Goal: Task Accomplishment & Management: Manage account settings

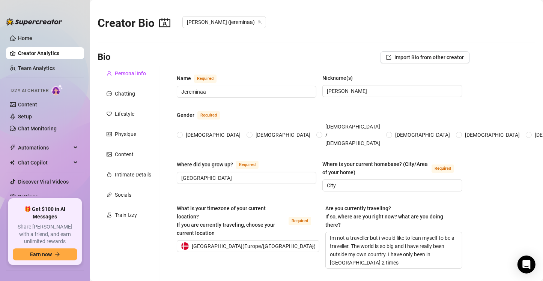
radio input "true"
type input "[DATE]"
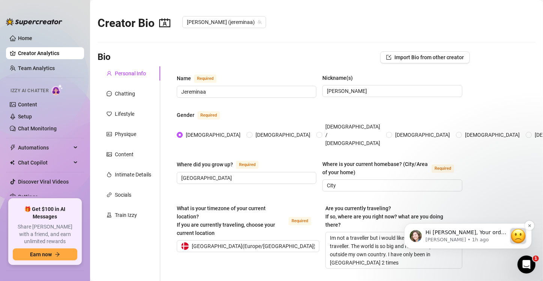
click at [520, 234] on div "message notification from Ella, 1h ago. Hi Jereminaa, Your order didn’t go thro…" at bounding box center [518, 236] width 16 height 16
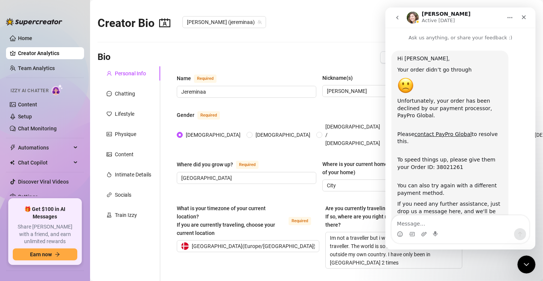
scroll to position [20, 0]
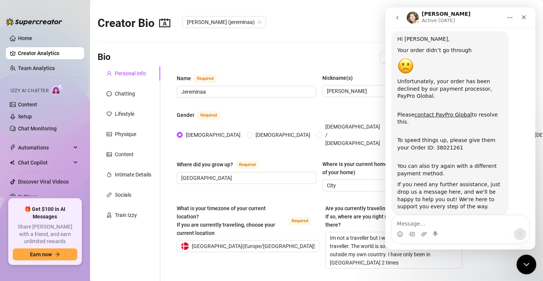
click at [528, 263] on icon "Close Intercom Messenger" at bounding box center [525, 263] width 9 height 9
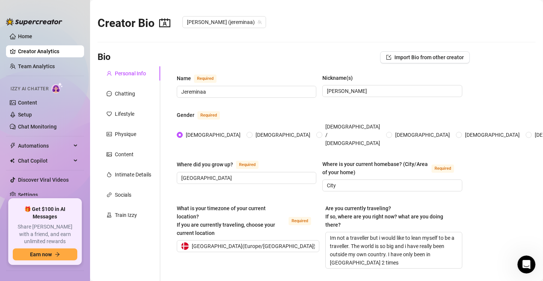
scroll to position [0, 0]
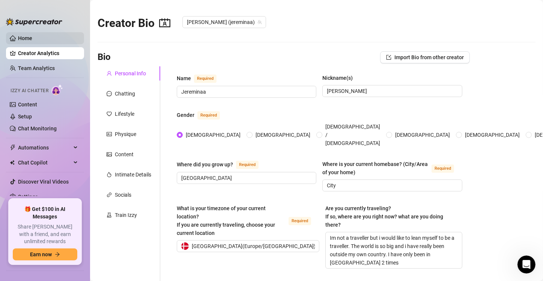
click at [27, 38] on link "Home" at bounding box center [25, 38] width 14 height 6
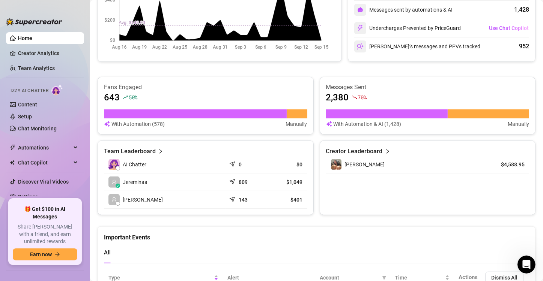
scroll to position [2, 0]
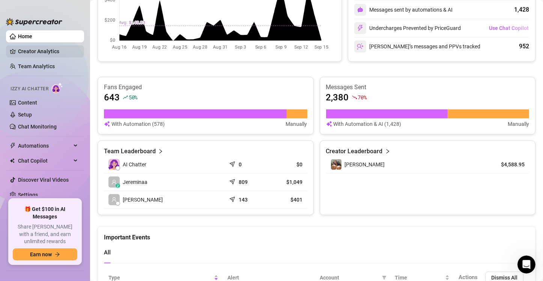
click at [37, 54] on link "Creator Analytics" at bounding box center [48, 51] width 60 height 12
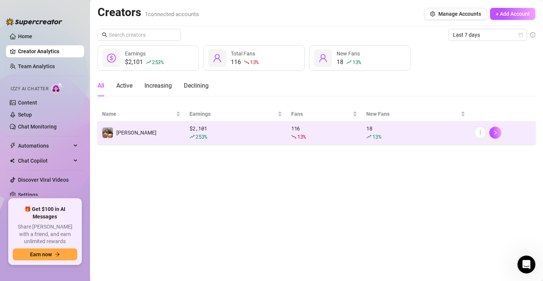
click at [294, 141] on div at bounding box center [293, 137] width 5 height 8
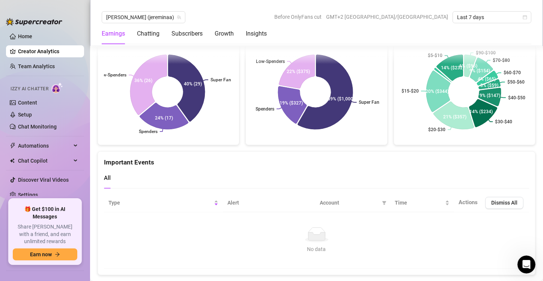
scroll to position [1326, 0]
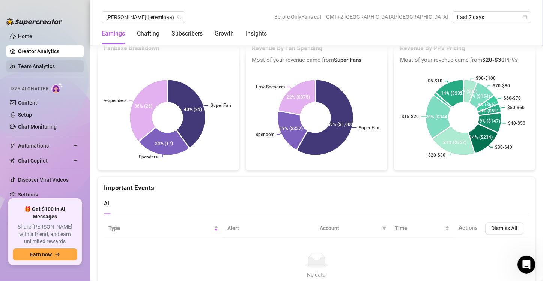
click at [43, 66] on link "Team Analytics" at bounding box center [36, 66] width 37 height 6
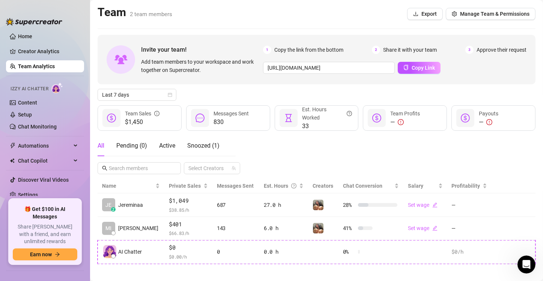
click at [94, 195] on main "Team 2 team members Export Manage Team & Permissions Invite your team! Add team…" at bounding box center [316, 143] width 453 height 287
click at [32, 36] on link "Home" at bounding box center [25, 36] width 14 height 6
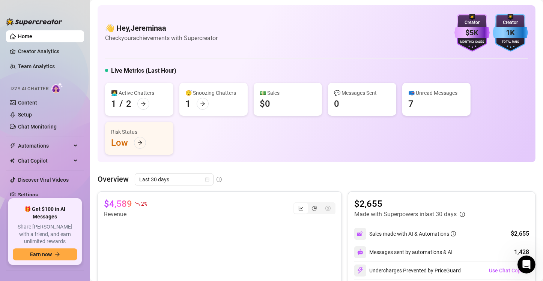
drag, startPoint x: 536, startPoint y: 85, endPoint x: 534, endPoint y: 126, distance: 41.0
click at [43, 60] on ul "Home Creator Analytics Team Analytics Izzy AI Chatter Content Setup Chat Monito…" at bounding box center [45, 112] width 78 height 167
click at [41, 56] on link "Creator Analytics" at bounding box center [48, 51] width 60 height 12
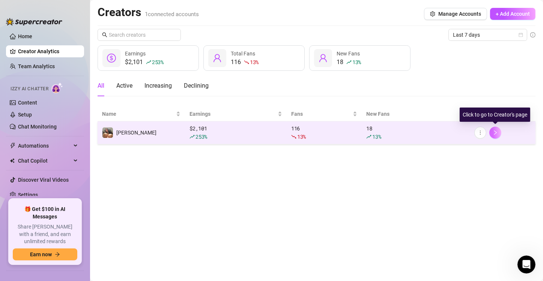
click at [497, 130] on icon "right" at bounding box center [495, 132] width 5 height 5
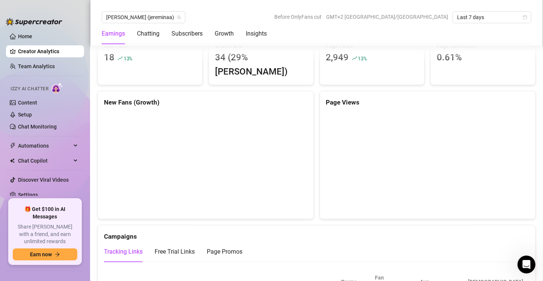
scroll to position [683, 0]
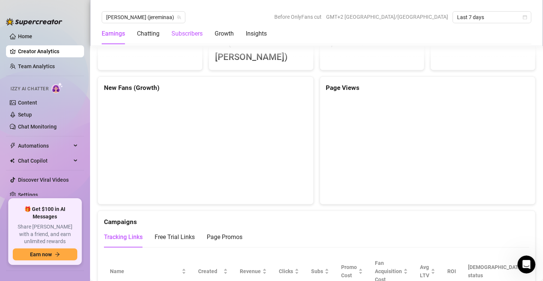
click at [184, 36] on div "Subscribers" at bounding box center [186, 33] width 31 height 9
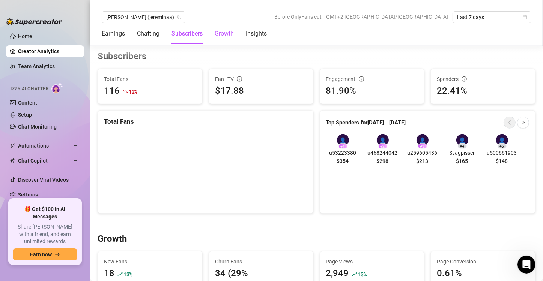
click at [232, 30] on div "Growth" at bounding box center [224, 33] width 19 height 9
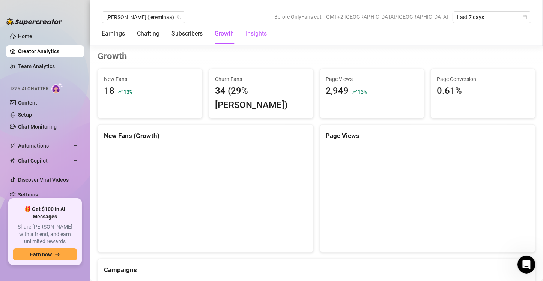
click at [248, 36] on div "Insights" at bounding box center [256, 33] width 21 height 9
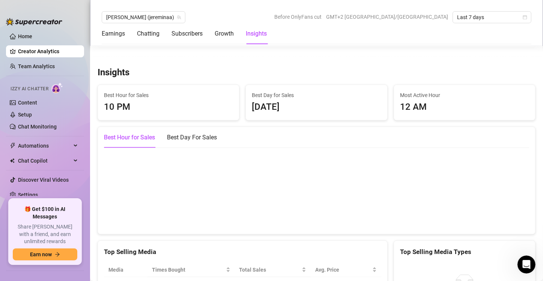
scroll to position [1016, 0]
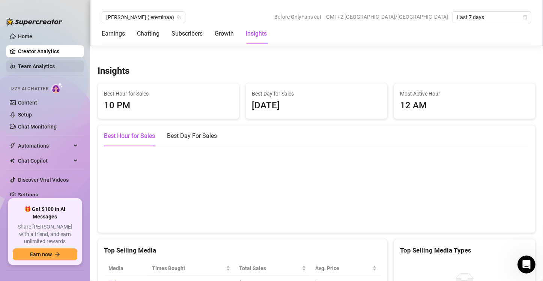
click at [52, 63] on link "Team Analytics" at bounding box center [36, 66] width 37 height 6
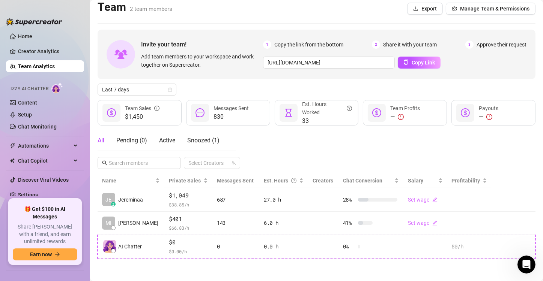
scroll to position [5, 0]
click at [472, 11] on span "Manage Team & Permissions" at bounding box center [494, 9] width 69 height 6
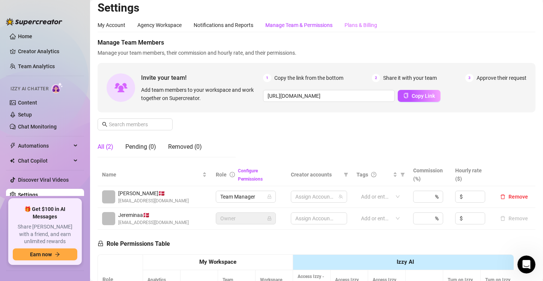
click at [347, 32] on div "Plans & Billing" at bounding box center [360, 25] width 33 height 14
click at [357, 29] on div "Plans & Billing" at bounding box center [360, 25] width 33 height 8
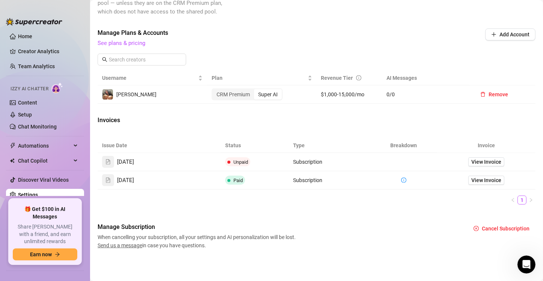
scroll to position [275, 0]
click at [475, 166] on span "View Invoice" at bounding box center [486, 162] width 30 height 8
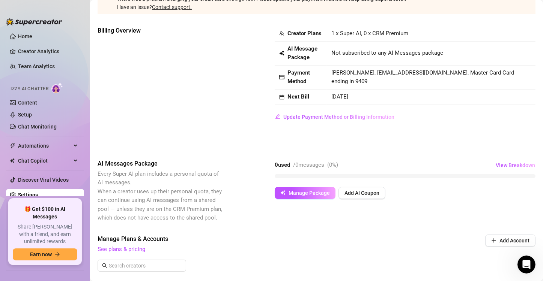
scroll to position [33, 0]
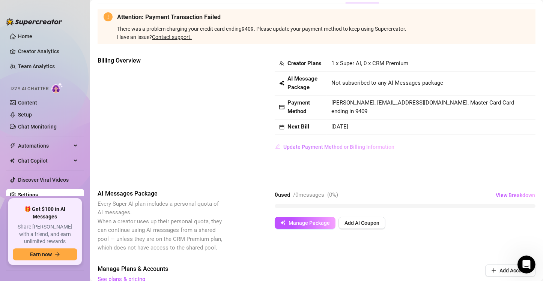
click at [366, 150] on span "Update Payment Method or Billing Information" at bounding box center [338, 147] width 111 height 6
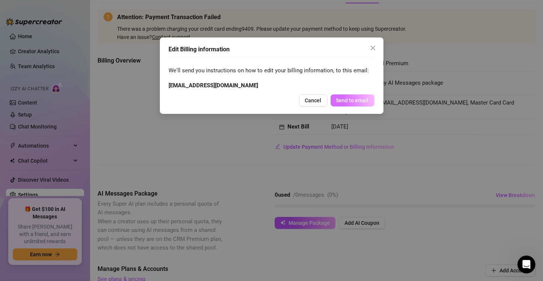
click at [357, 102] on span "Send to email" at bounding box center [352, 101] width 33 height 6
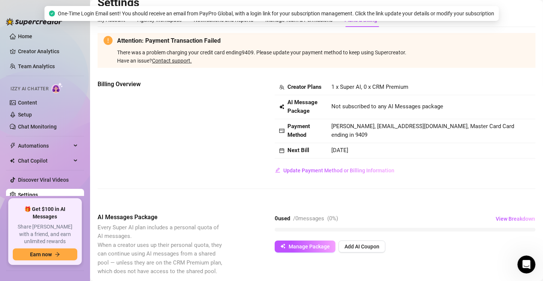
scroll to position [0, 0]
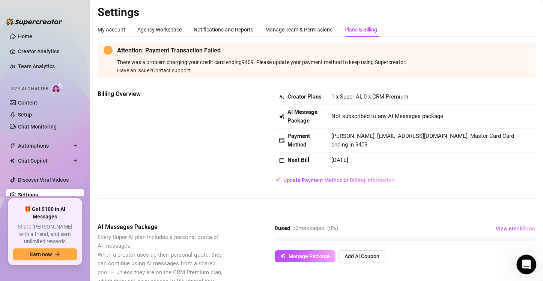
click at [533, 259] on div "Open Intercom Messenger" at bounding box center [525, 263] width 25 height 25
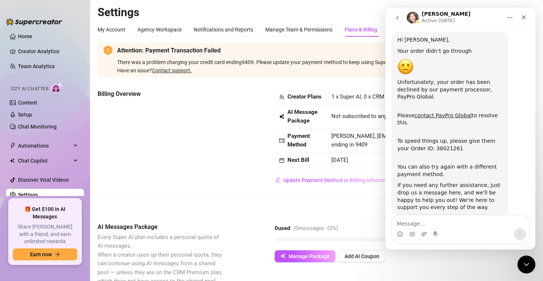
scroll to position [20, 0]
drag, startPoint x: 447, startPoint y: 132, endPoint x: 395, endPoint y: 133, distance: 52.2
click at [395, 133] on div "Hi [PERSON_NAME], Your order didn’t go through Unfortunately, your order has be…" at bounding box center [449, 123] width 117 height 184
click at [431, 134] on div "To speed things up, please give them your Order ID: 38021261" at bounding box center [449, 141] width 105 height 22
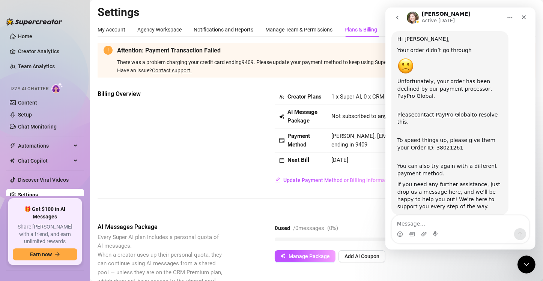
click at [458, 156] on div "You can also try again with a different payment method." at bounding box center [449, 167] width 105 height 22
click at [204, 176] on div "Billing Overview Creator Plans 1 x Super AI, 0 x CRM Premium AI Message Package…" at bounding box center [317, 138] width 438 height 96
click at [523, 263] on icon "Close Intercom Messenger" at bounding box center [525, 263] width 9 height 9
